Goal: Information Seeking & Learning: Learn about a topic

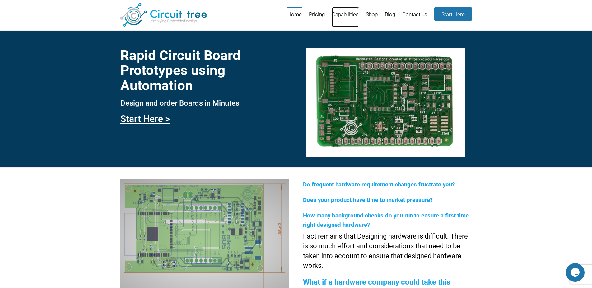
click at [342, 14] on link "Capabilities" at bounding box center [345, 17] width 27 height 20
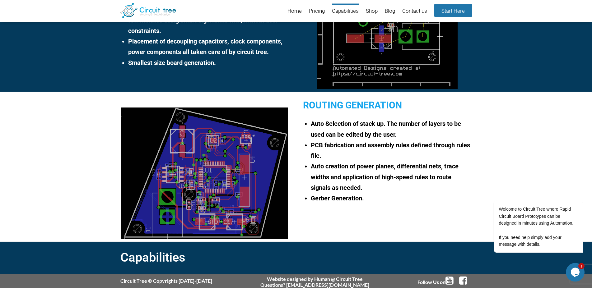
scroll to position [468, 0]
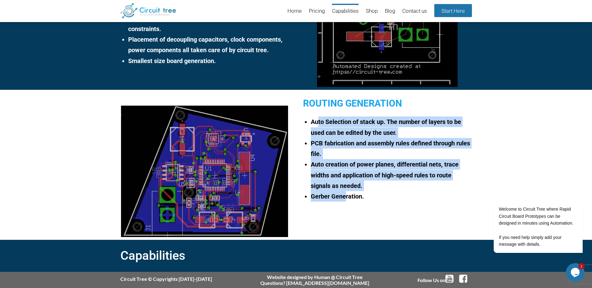
drag, startPoint x: 342, startPoint y: 190, endPoint x: 318, endPoint y: 127, distance: 67.2
click at [318, 127] on ul "Auto Selection of stack up. The number of layers to be used can be edited by th…" at bounding box center [390, 159] width 162 height 85
click at [335, 162] on li "Auto creation of power planes, differential nets, trace widths and application …" at bounding box center [391, 175] width 161 height 32
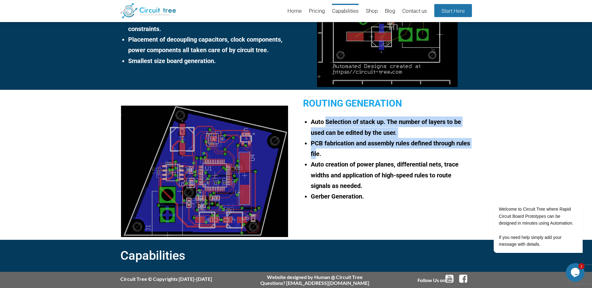
drag, startPoint x: 333, startPoint y: 156, endPoint x: 326, endPoint y: 123, distance: 34.0
click at [326, 123] on ul "Auto Selection of stack up. The number of layers to be used can be edited by th…" at bounding box center [390, 159] width 162 height 85
click at [328, 148] on li "PCB fabrication and assembly rules defined through rules file." at bounding box center [391, 148] width 161 height 21
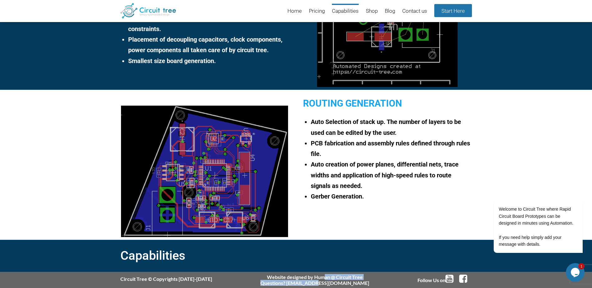
drag, startPoint x: 287, startPoint y: 280, endPoint x: 294, endPoint y: 283, distance: 7.8
click at [294, 283] on div "Website designed by Human @ Circuit Tree Questions? info@circuit-tree.com" at bounding box center [314, 280] width 109 height 12
drag, startPoint x: 306, startPoint y: 283, endPoint x: 263, endPoint y: 277, distance: 42.8
click at [263, 277] on div "Website designed by Human @ Circuit Tree Questions? info@circuit-tree.com" at bounding box center [314, 280] width 109 height 12
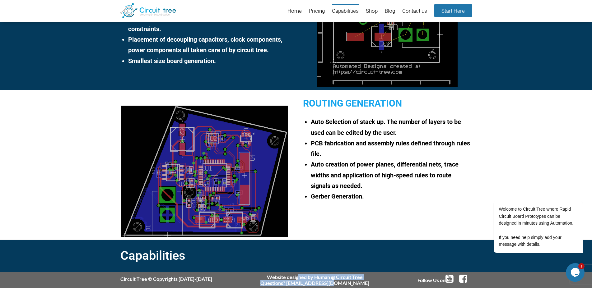
drag, startPoint x: 259, startPoint y: 277, endPoint x: 348, endPoint y: 286, distance: 90.4
click at [348, 286] on div "Circuit Tree © Copyrights 2016-2025 Website designed by Human @ Circuit Tree Qu…" at bounding box center [296, 280] width 364 height 12
click at [348, 284] on div "Website designed by Human @ Circuit Tree Questions? info@circuit-tree.com" at bounding box center [314, 280] width 109 height 12
drag, startPoint x: 163, startPoint y: 279, endPoint x: 204, endPoint y: 282, distance: 41.5
click at [204, 282] on div "Circuit Tree © Copyrights 2016-2025 Website designed by Human @ Circuit Tree Qu…" at bounding box center [296, 280] width 364 height 12
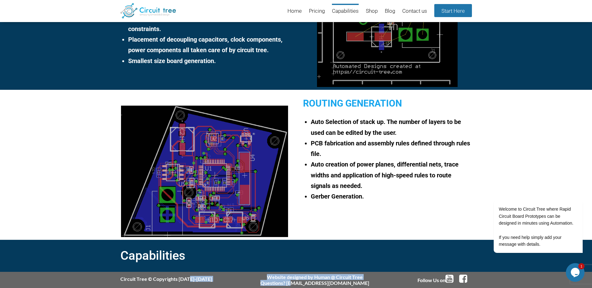
click at [207, 281] on div "Circuit Tree © Copyrights 2016-2025 Website designed by Human @ Circuit Tree Qu…" at bounding box center [296, 280] width 364 height 12
click at [406, 10] on link "Contact us" at bounding box center [414, 11] width 25 height 15
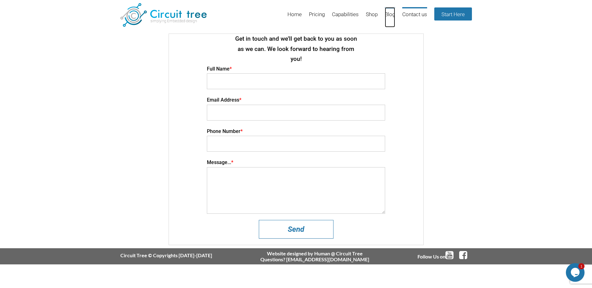
click at [385, 16] on link "Blog" at bounding box center [390, 17] width 10 height 20
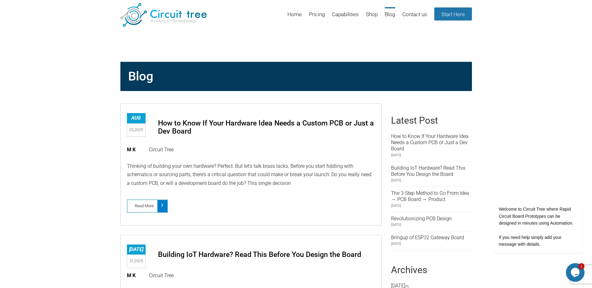
click at [328, 11] on li "Capabilities" at bounding box center [342, 17] width 33 height 20
click at [313, 11] on link "Pricing" at bounding box center [317, 17] width 16 height 20
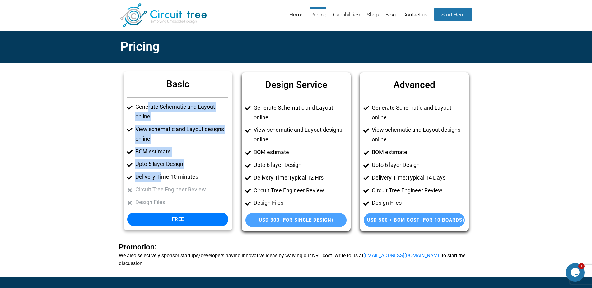
drag, startPoint x: 161, startPoint y: 179, endPoint x: 147, endPoint y: 109, distance: 71.8
click at [147, 109] on ul "Generate Schematic and Layout online View schematic and Layout designs online B…" at bounding box center [177, 154] width 101 height 105
click at [159, 146] on ul "Generate Schematic and Layout online View schematic and Layout designs online B…" at bounding box center [177, 154] width 101 height 105
drag, startPoint x: 161, startPoint y: 153, endPoint x: 156, endPoint y: 106, distance: 46.6
click at [156, 106] on ul "Generate Schematic and Layout online View schematic and Layout designs online B…" at bounding box center [177, 154] width 101 height 105
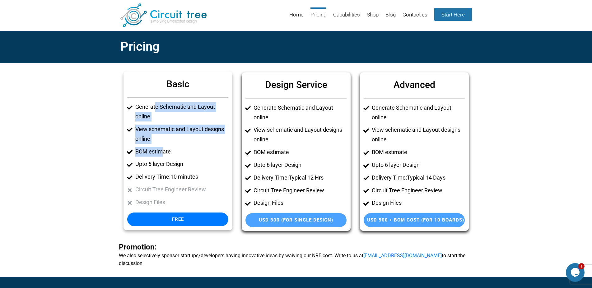
click at [162, 131] on li "View schematic and Layout designs online" at bounding box center [181, 134] width 93 height 19
